Goal: Transaction & Acquisition: Purchase product/service

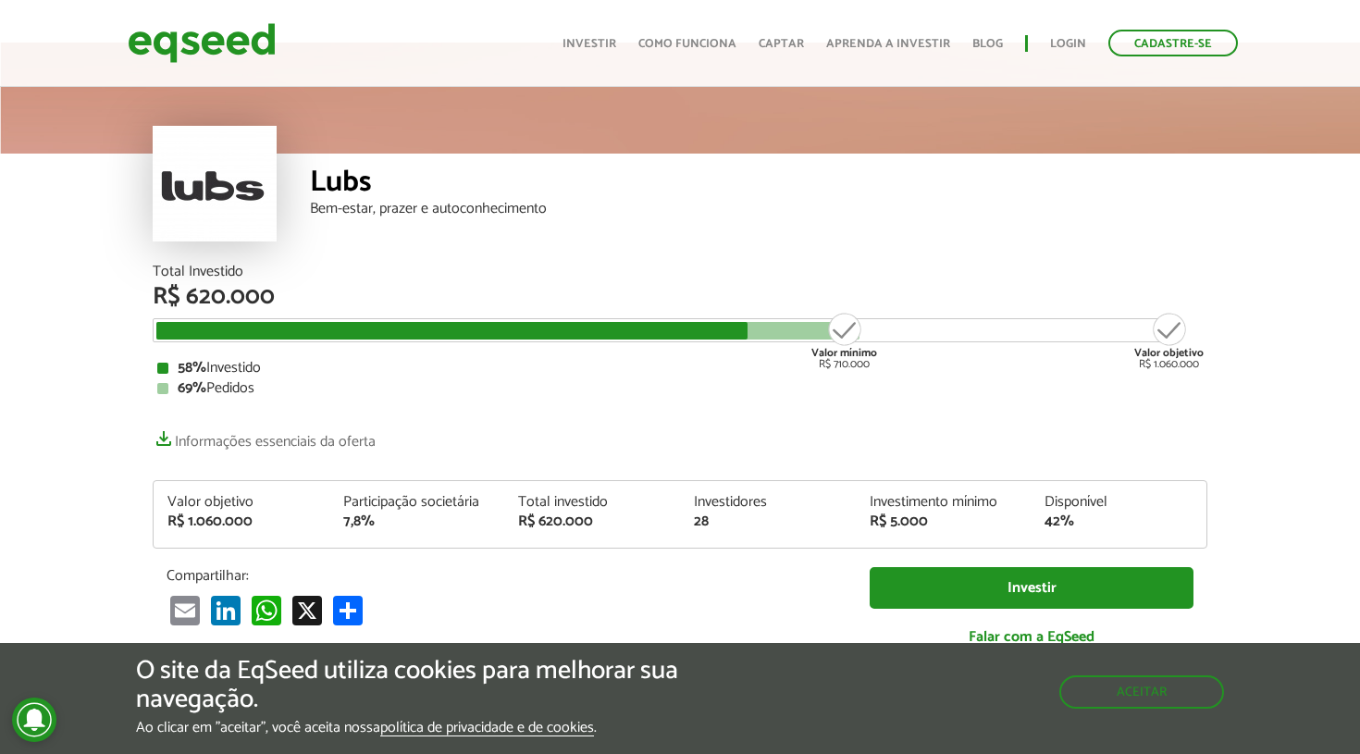
scroll to position [39, 0]
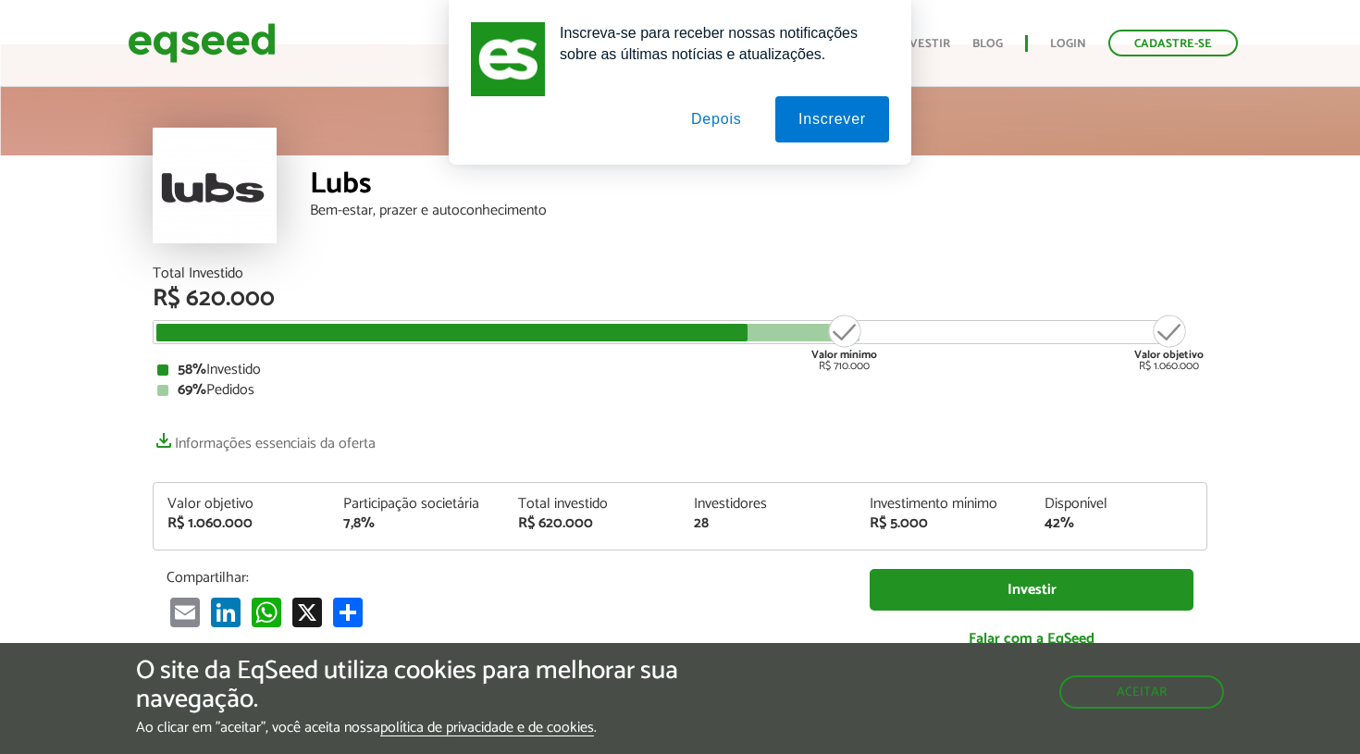
click at [718, 124] on button "Depois" at bounding box center [716, 119] width 97 height 46
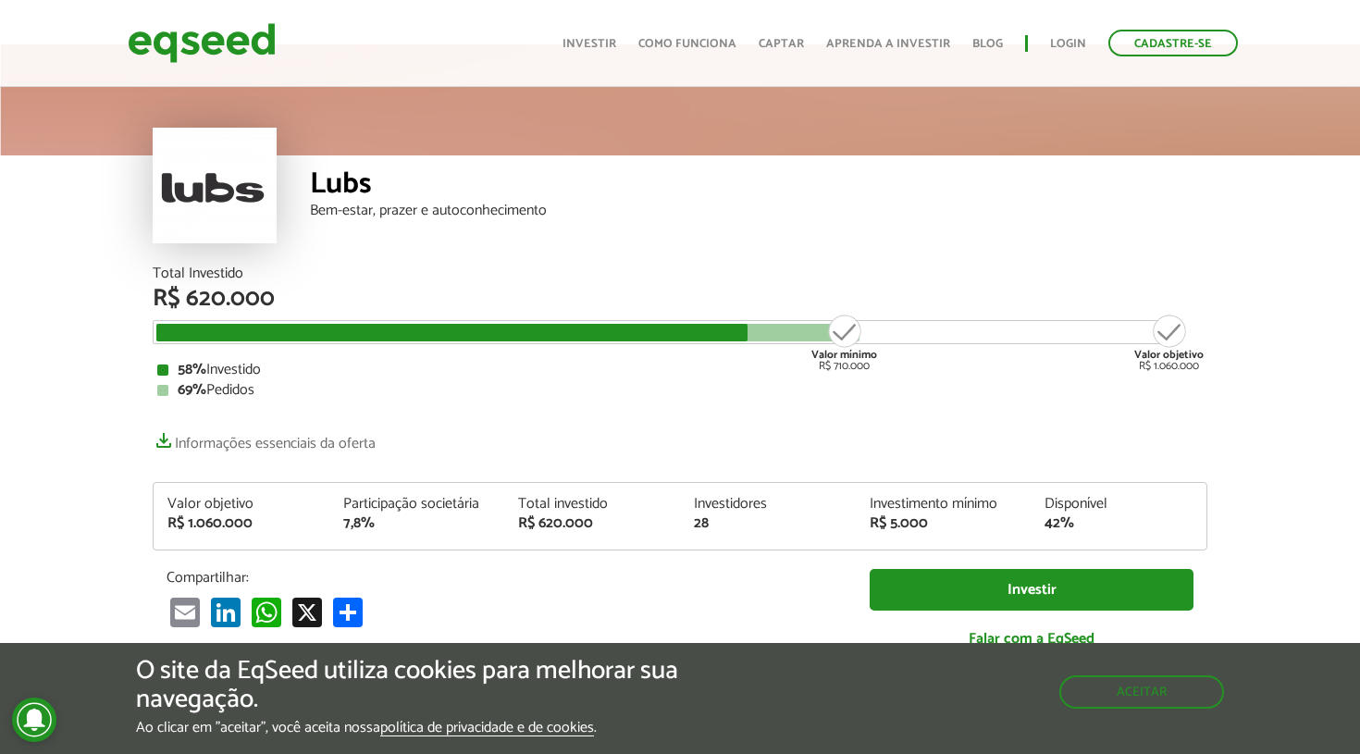
click at [599, 45] on link "Investir" at bounding box center [590, 44] width 54 height 12
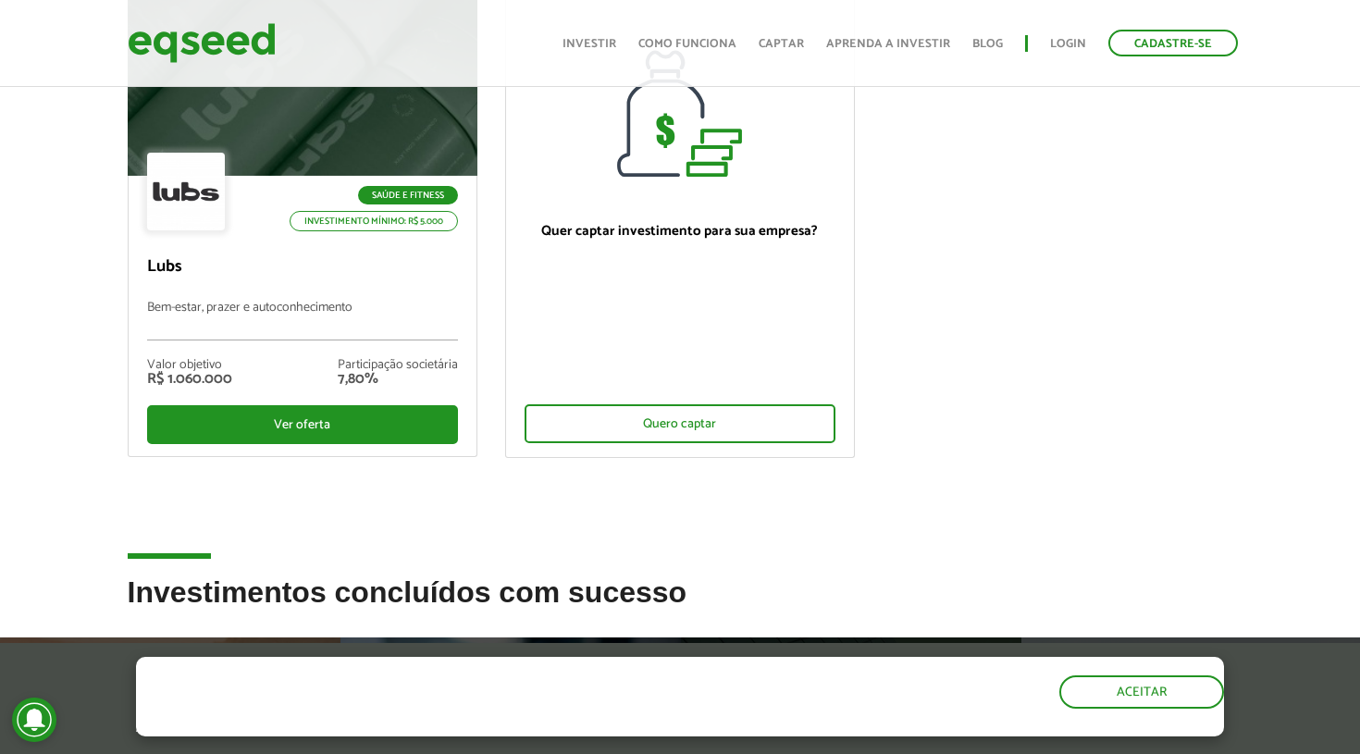
scroll to position [238, 0]
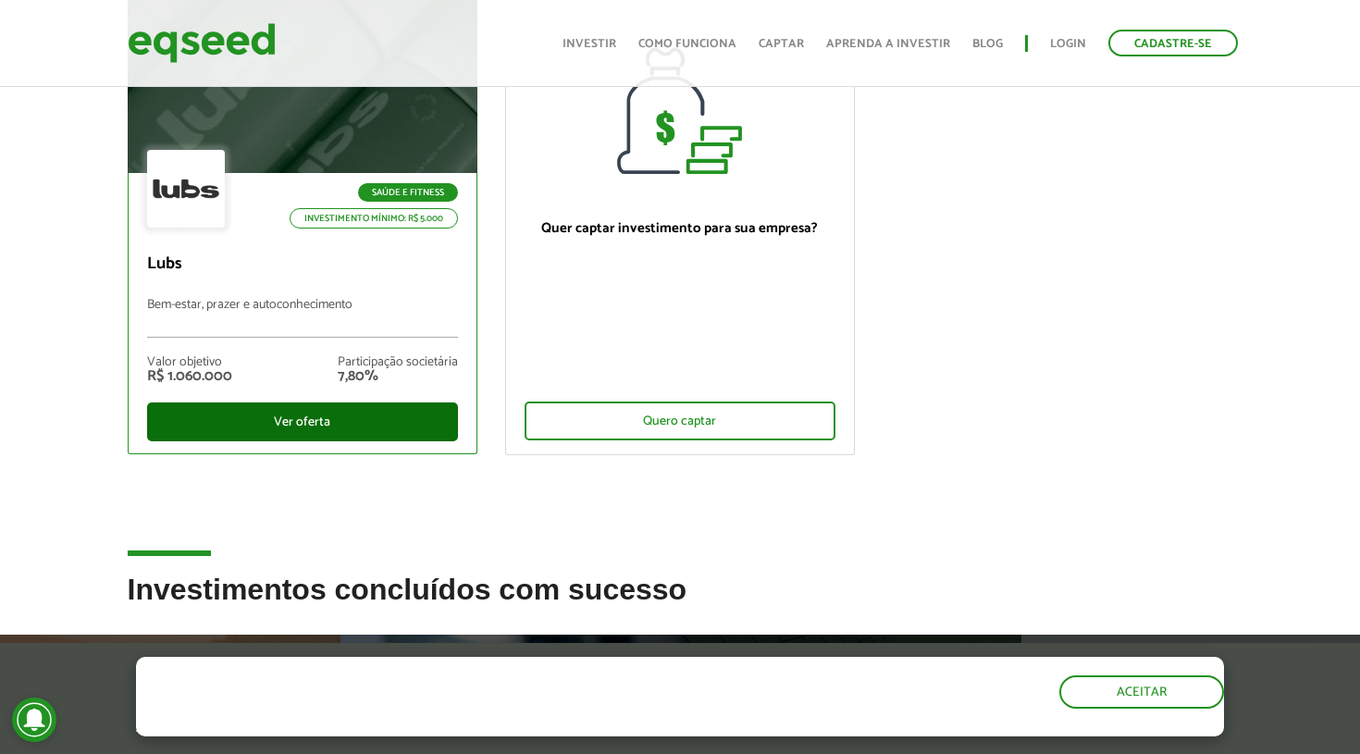
click at [282, 418] on div "Ver oferta" at bounding box center [302, 422] width 311 height 39
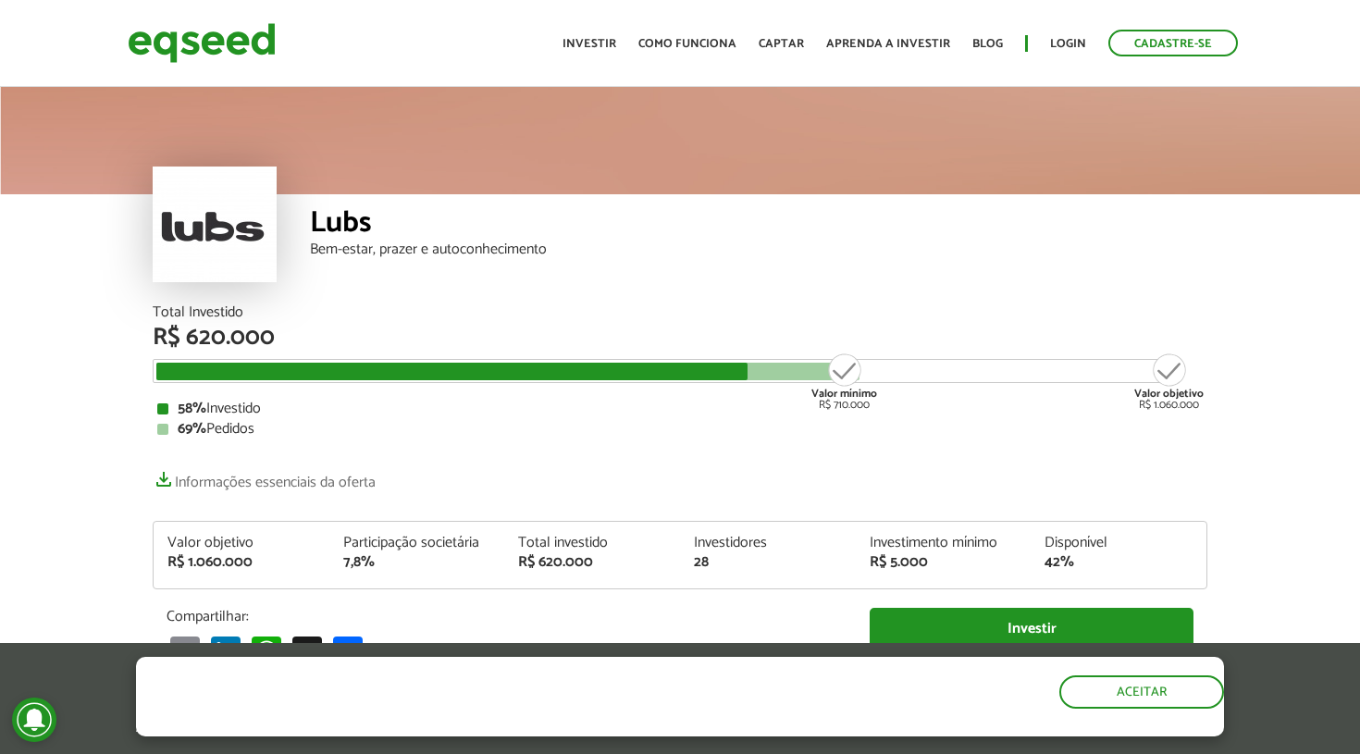
click at [849, 373] on div "Valor mínimo R$ 710.000" at bounding box center [844, 381] width 69 height 59
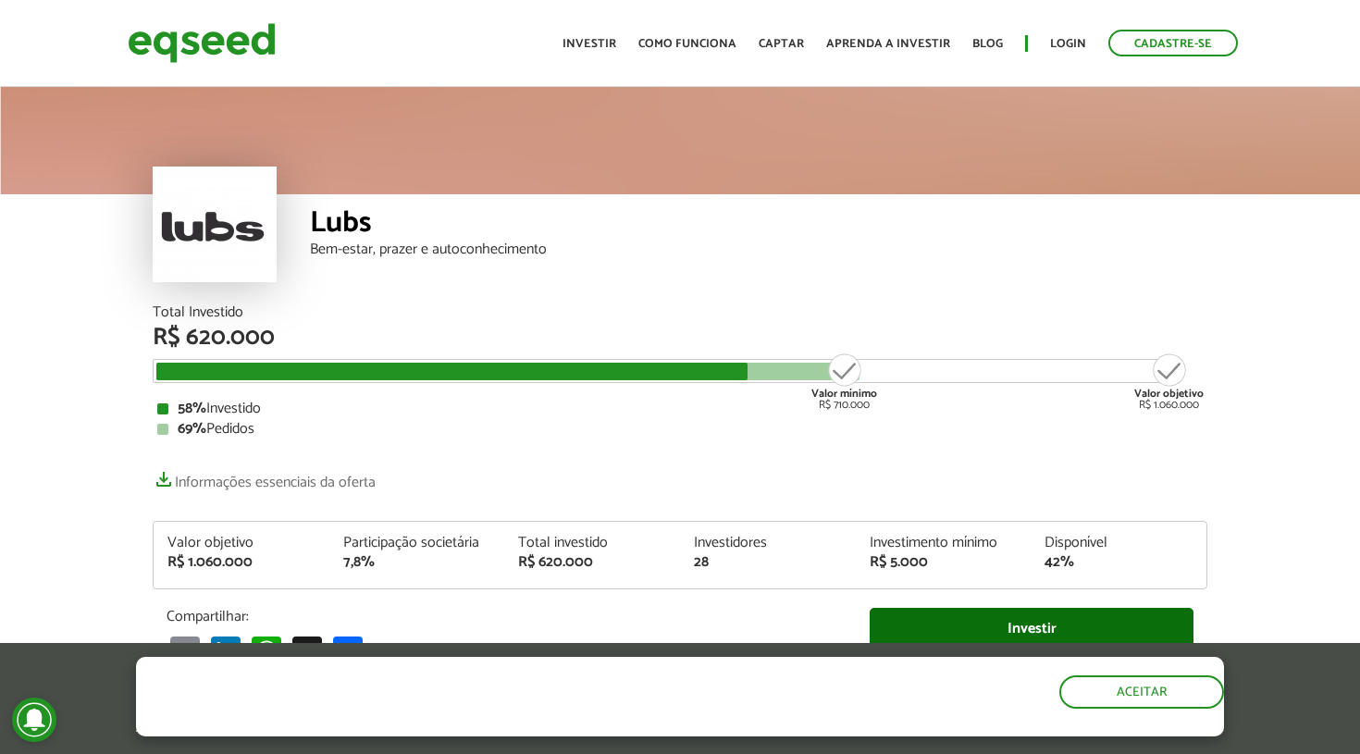
click at [1033, 628] on link "Investir" at bounding box center [1032, 629] width 324 height 42
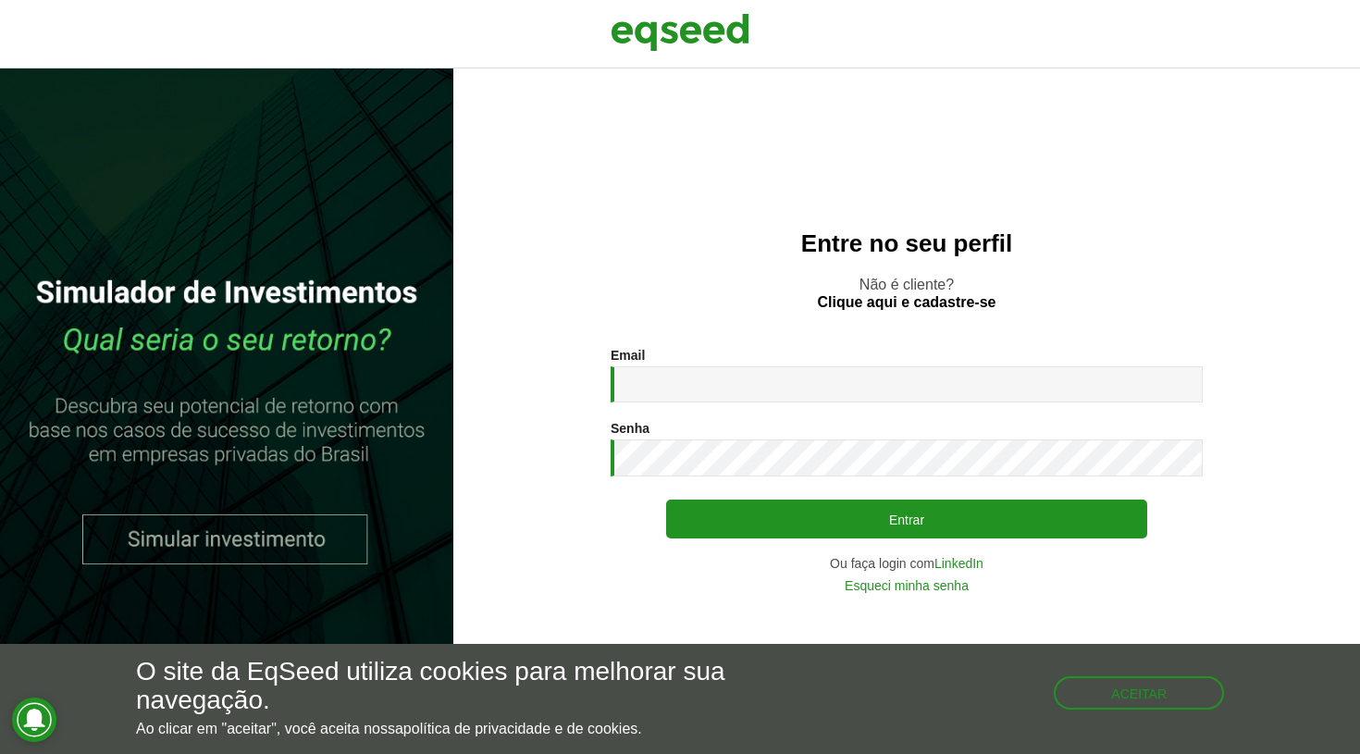
click at [175, 539] on link at bounding box center [226, 411] width 453 height 686
